Goal: Task Accomplishment & Management: Manage account settings

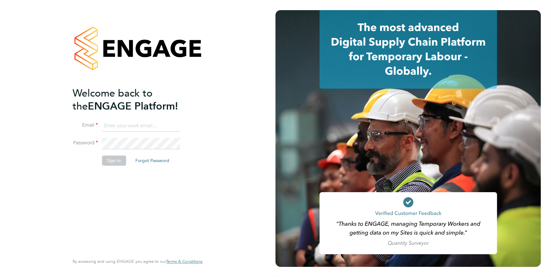
type input "karl.coleman@hmsworks.co.uk"
click at [109, 161] on button "Sign In" at bounding box center [114, 161] width 24 height 10
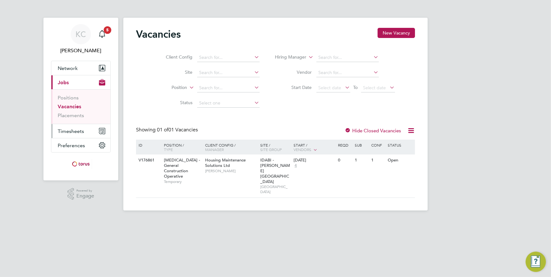
click at [66, 130] on span "Timesheets" at bounding box center [71, 131] width 26 height 6
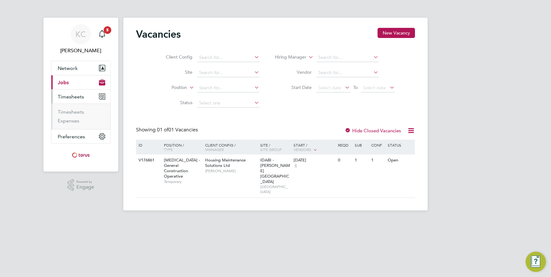
click at [69, 96] on span "Timesheets" at bounding box center [71, 97] width 26 height 6
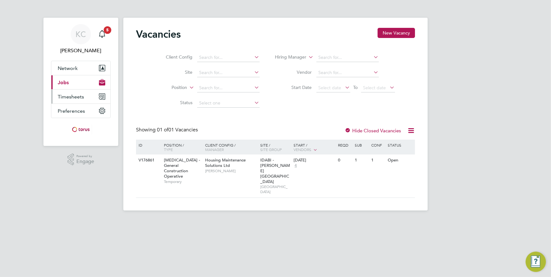
click at [69, 95] on span "Timesheets" at bounding box center [71, 97] width 26 height 6
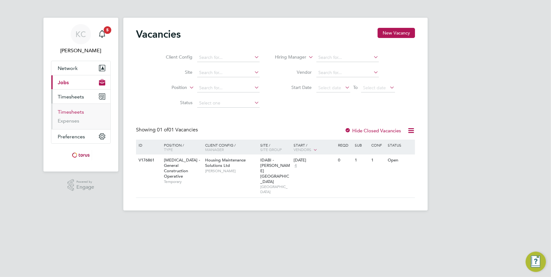
click at [73, 111] on link "Timesheets" at bounding box center [71, 112] width 26 height 6
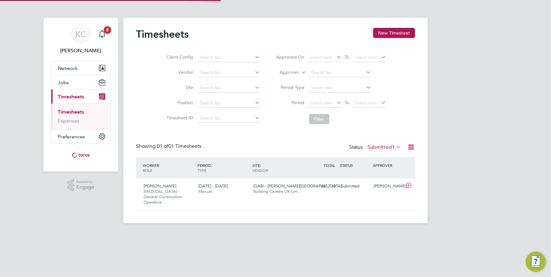
scroll to position [16, 55]
click at [213, 190] on div "[DATE] - [DATE] Manual" at bounding box center [223, 189] width 55 height 16
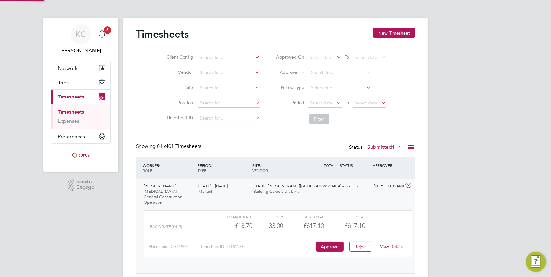
scroll to position [11, 62]
click at [388, 244] on link "View Details" at bounding box center [391, 246] width 23 height 5
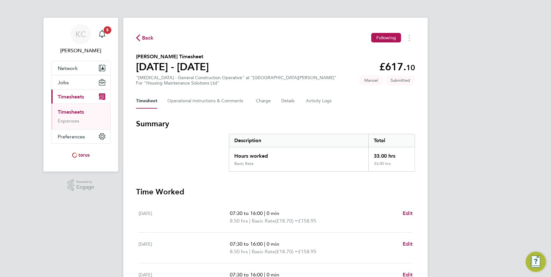
scroll to position [150, 0]
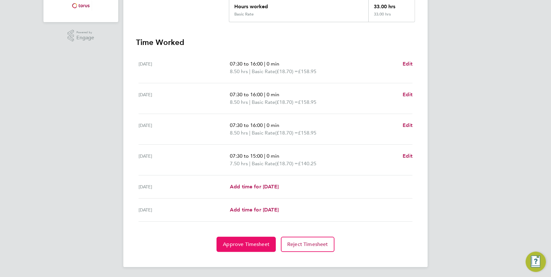
click at [248, 244] on span "Approve Timesheet" at bounding box center [246, 244] width 47 height 6
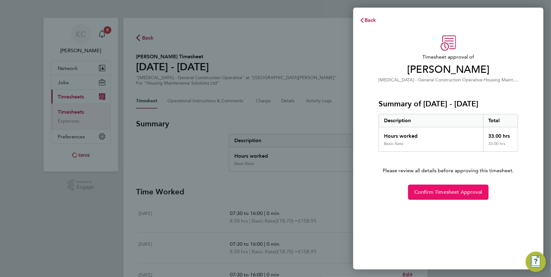
click at [436, 192] on span "Confirm Timesheet Approval" at bounding box center [448, 192] width 68 height 6
